Goal: Task Accomplishment & Management: Manage account settings

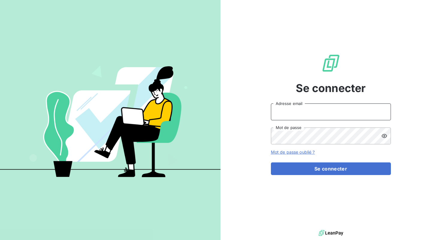
click at [292, 110] on input "Adresse email" at bounding box center [331, 111] width 120 height 17
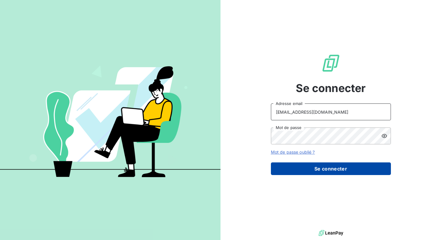
type input "[PERSON_NAME][EMAIL_ADDRESS][DOMAIN_NAME]"
click at [321, 170] on button "Se connecter" at bounding box center [331, 168] width 120 height 13
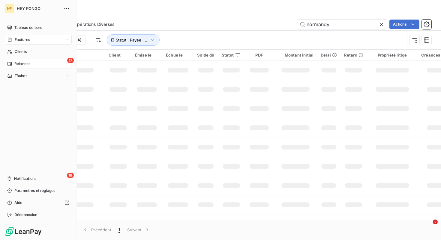
click at [11, 63] on icon at bounding box center [9, 63] width 5 height 5
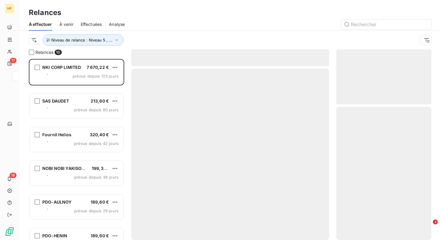
scroll to position [181, 95]
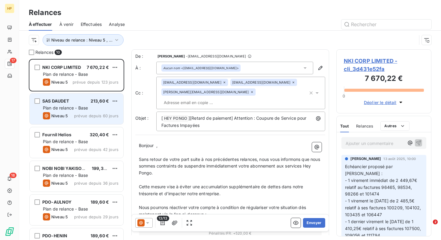
click at [76, 109] on span "Plan de relance - Base" at bounding box center [65, 107] width 45 height 5
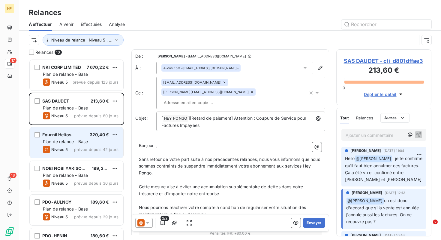
click at [74, 143] on span "Plan de relance - Base" at bounding box center [65, 141] width 45 height 5
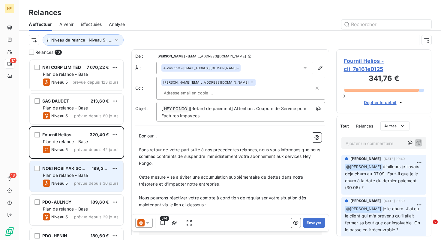
click at [72, 184] on div "Niveau 5 prévue depuis 36 jours" at bounding box center [81, 182] width 76 height 7
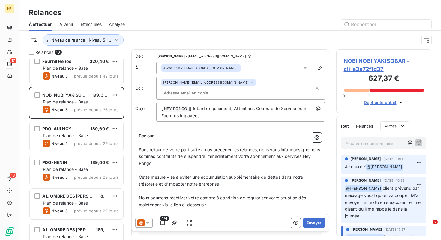
scroll to position [74, 0]
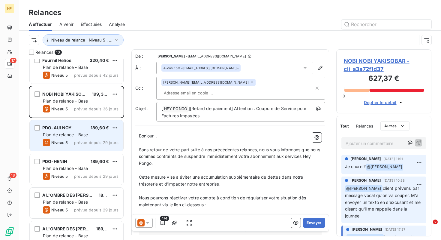
click at [71, 134] on span "Plan de relance - Base" at bounding box center [65, 134] width 45 height 5
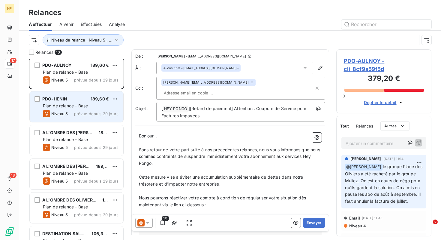
scroll to position [156, 0]
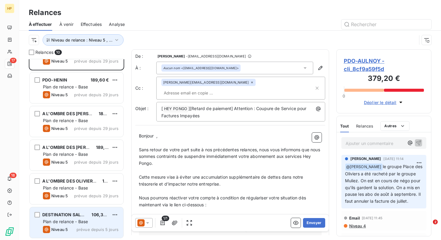
click at [81, 225] on div "DESTINATION SALADE 106,34 € Plan de relance - Base Niveau 5 prévue depuis 5 jou…" at bounding box center [77, 222] width 94 height 31
